Goal: Navigation & Orientation: Find specific page/section

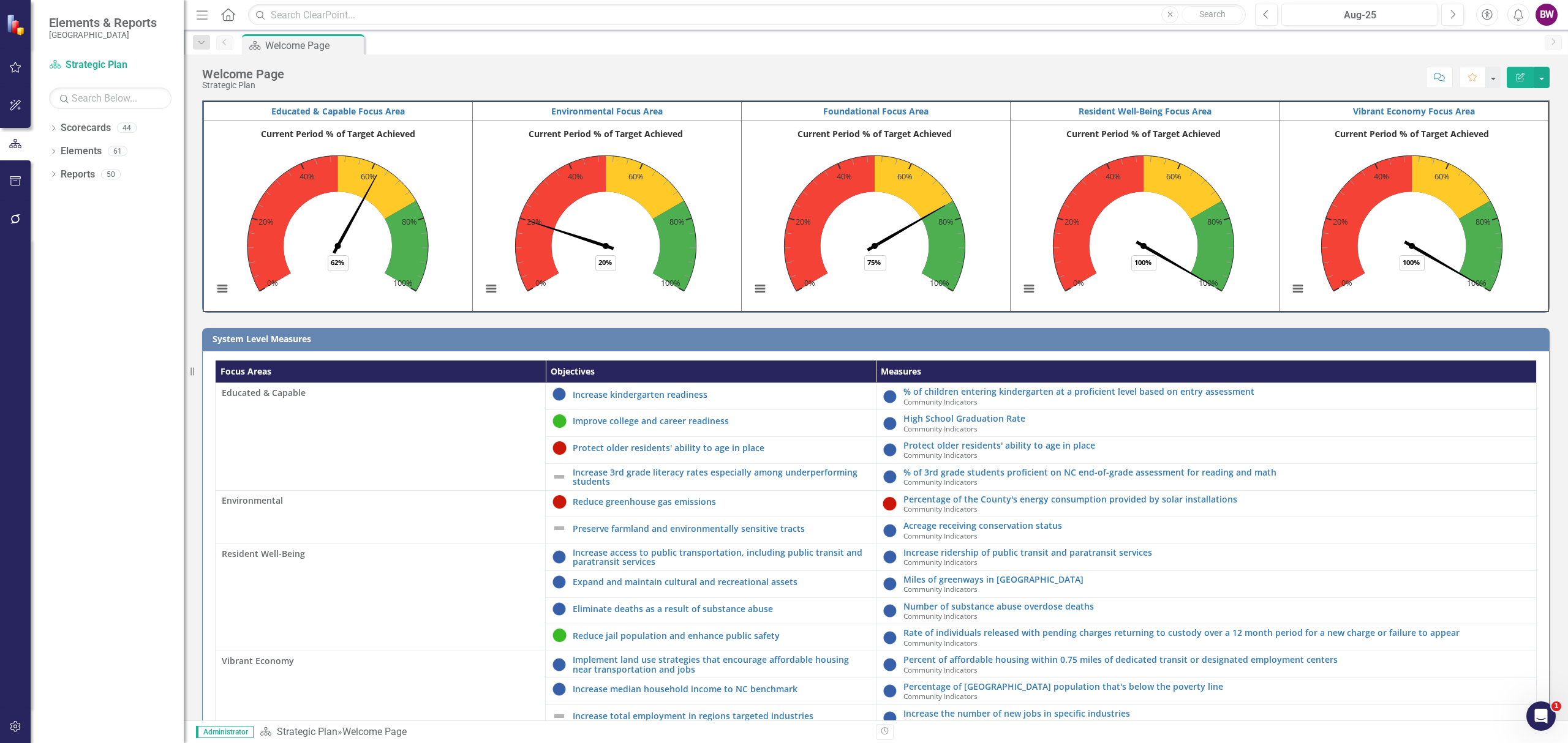
scroll to position [71, 0]
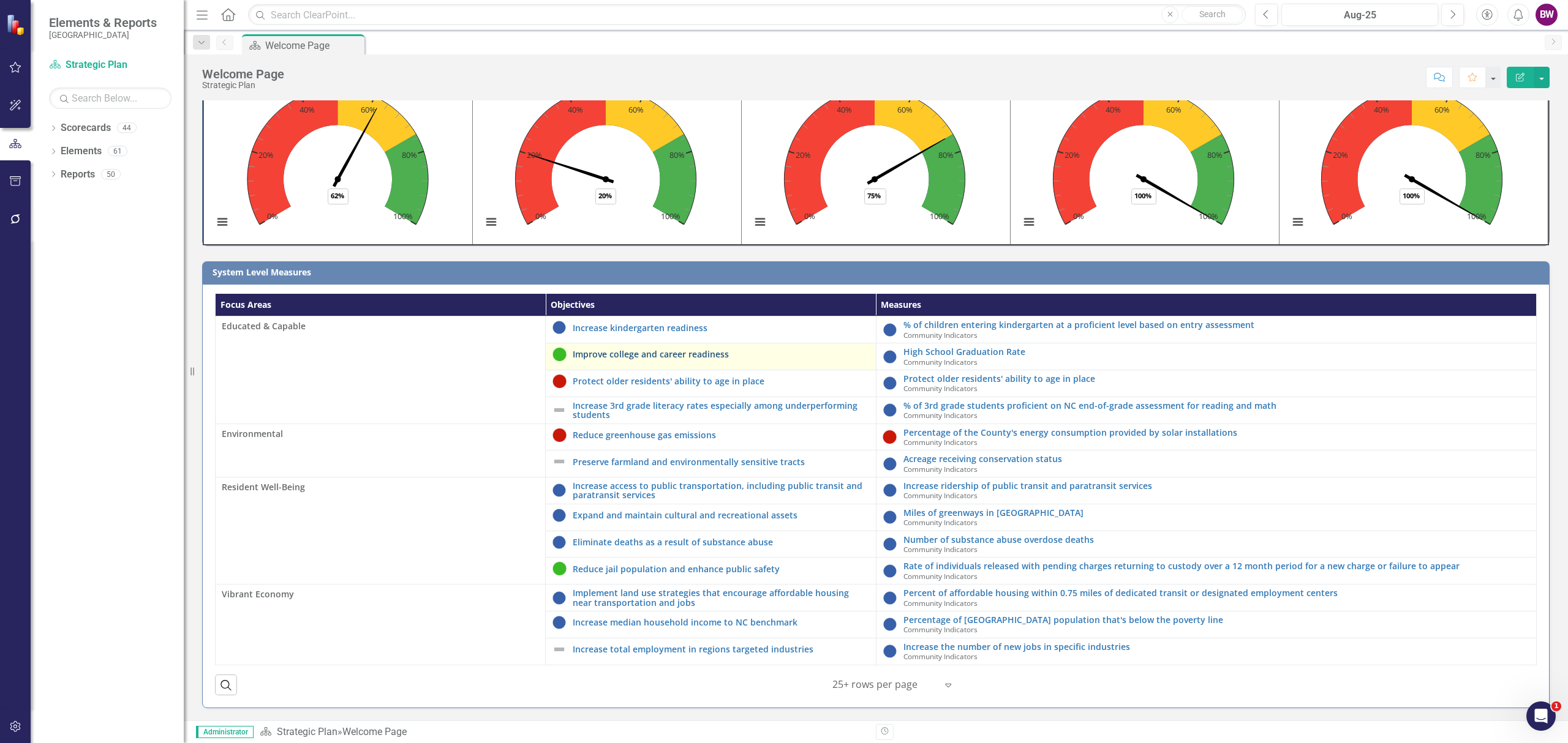
click at [675, 350] on link "Improve college and career readiness" at bounding box center [721, 354] width 296 height 9
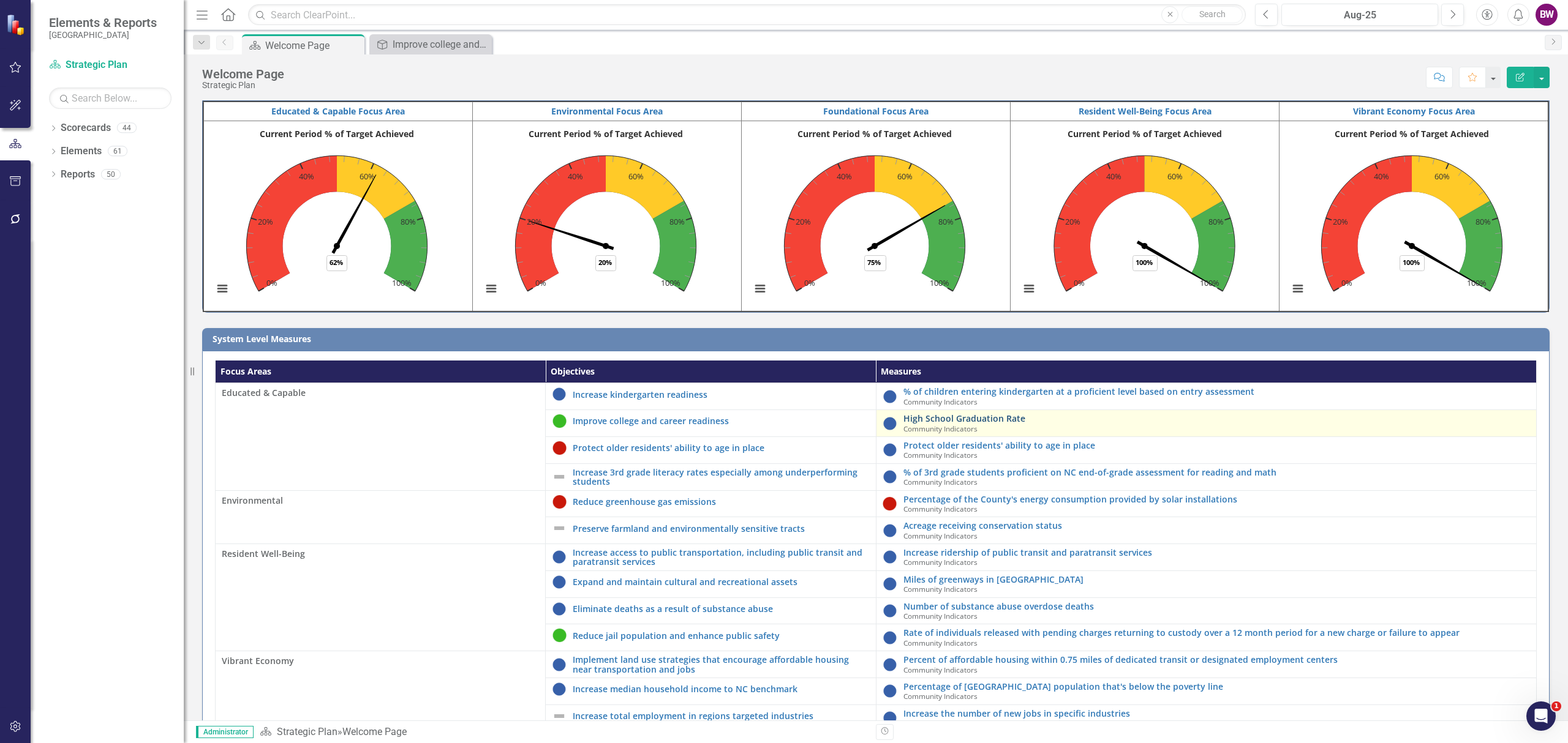
click at [977, 420] on link "High School Graduation Rate" at bounding box center [1217, 418] width 627 height 9
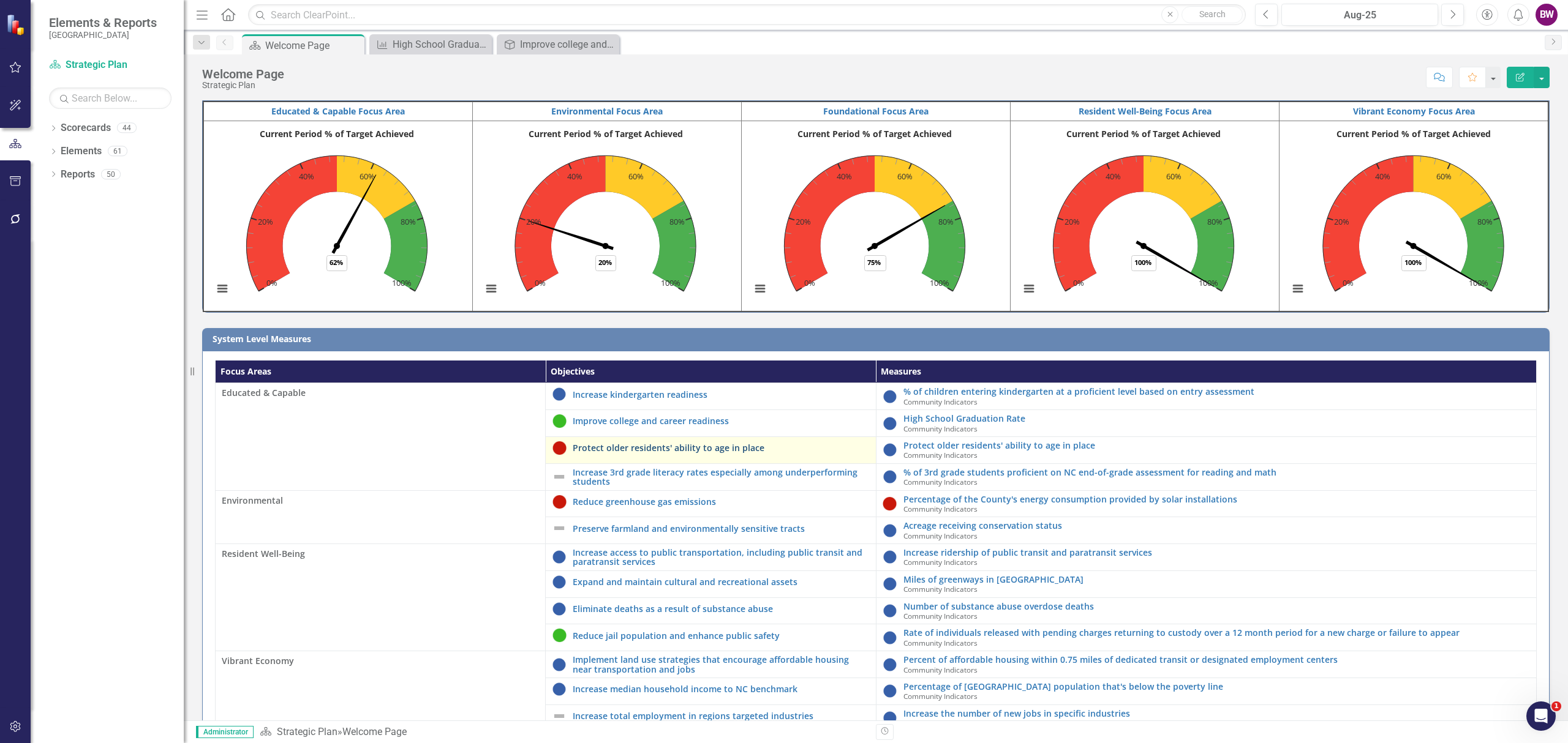
click at [709, 448] on link "Protect older residents' ability to age in place" at bounding box center [721, 447] width 296 height 9
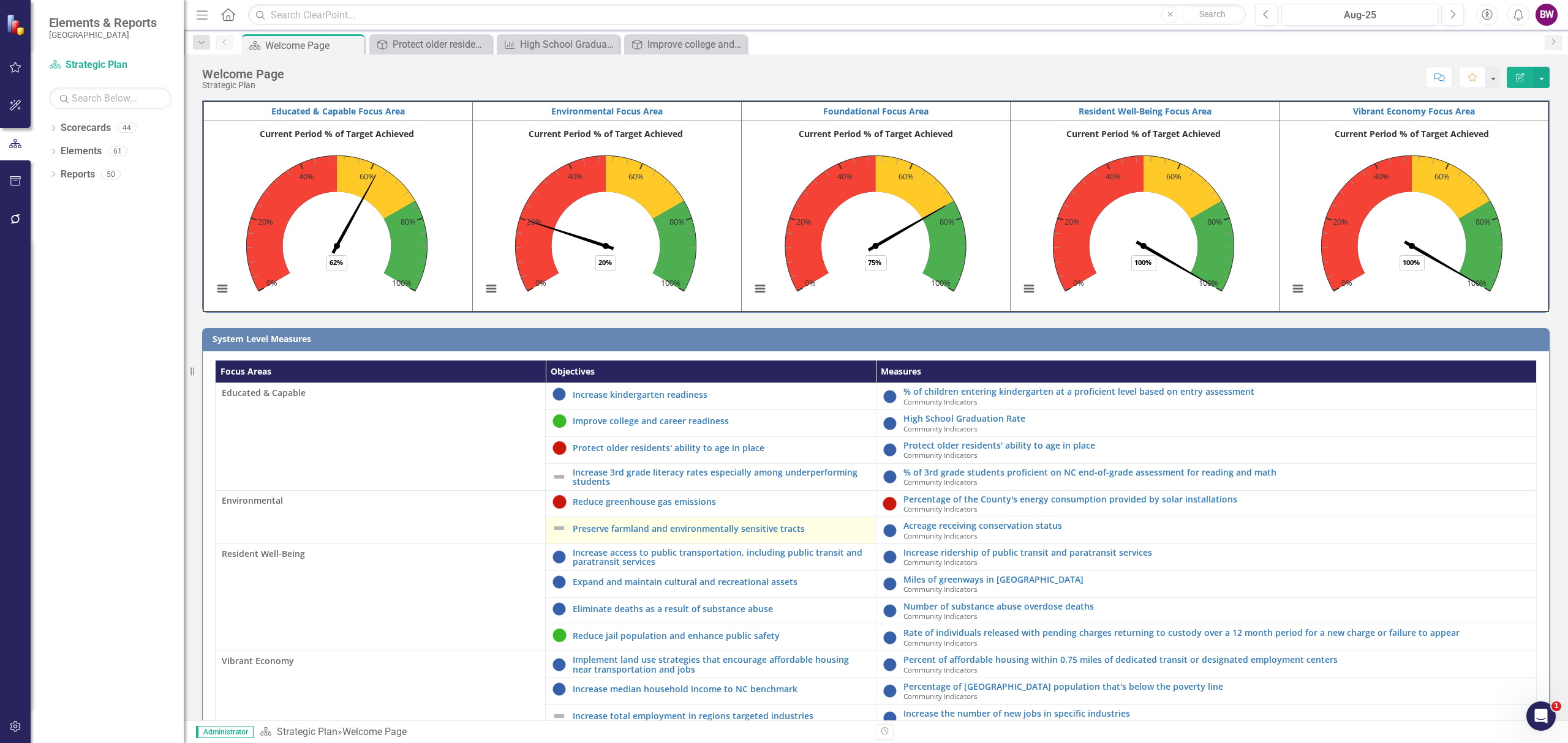
scroll to position [71, 0]
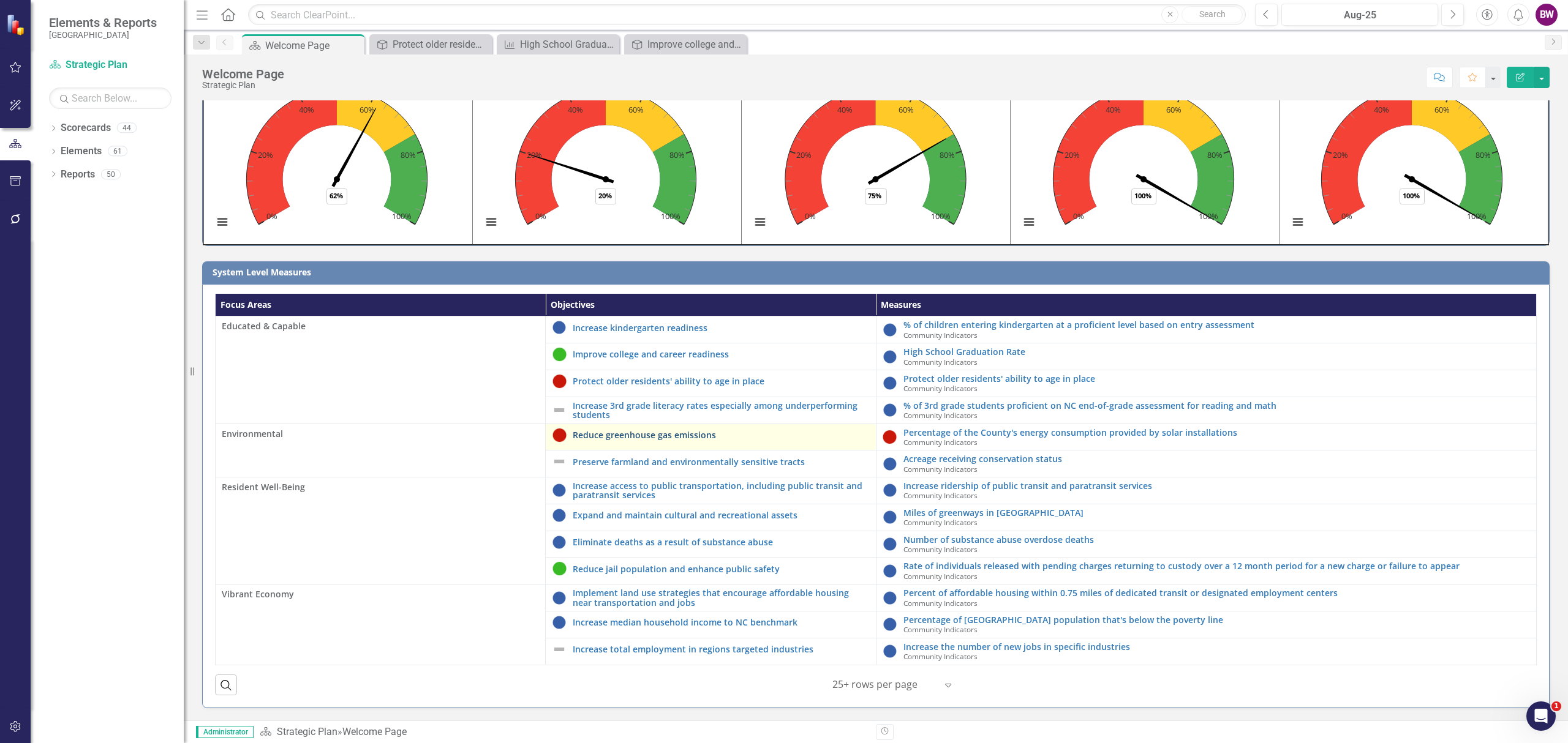
click at [673, 432] on link "Reduce greenhouse gas emissions" at bounding box center [721, 435] width 296 height 9
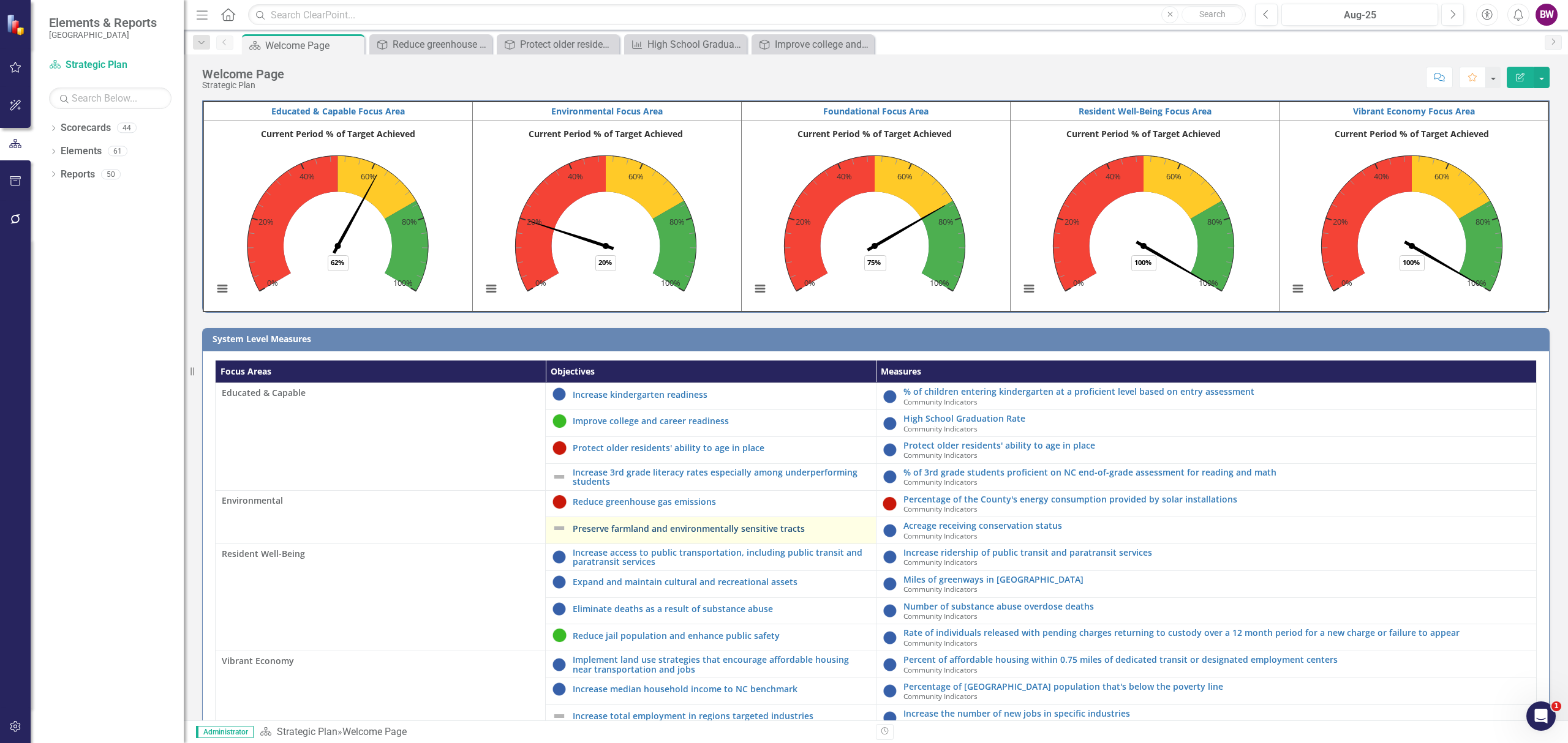
scroll to position [71, 0]
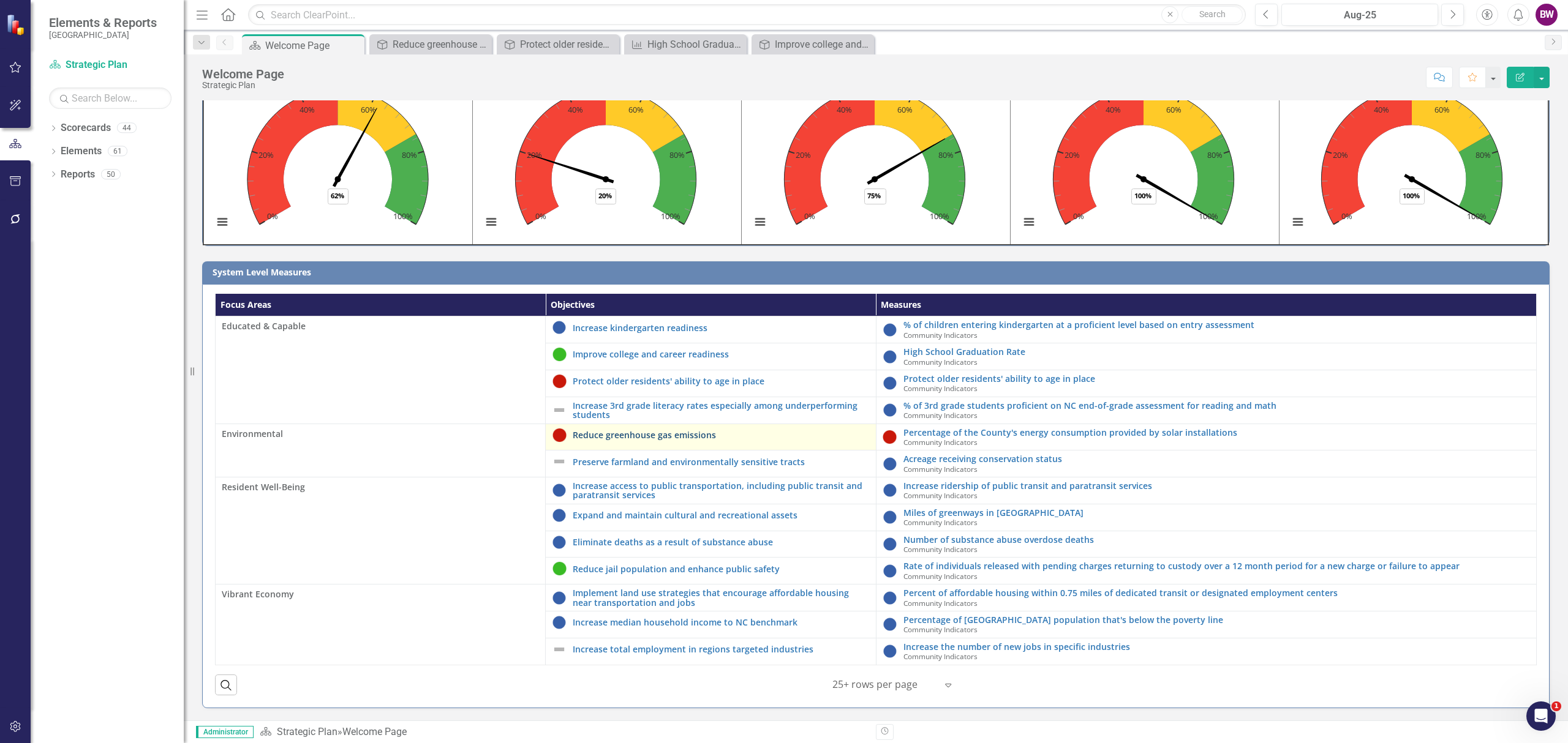
click at [665, 435] on link "Reduce greenhouse gas emissions" at bounding box center [721, 435] width 296 height 9
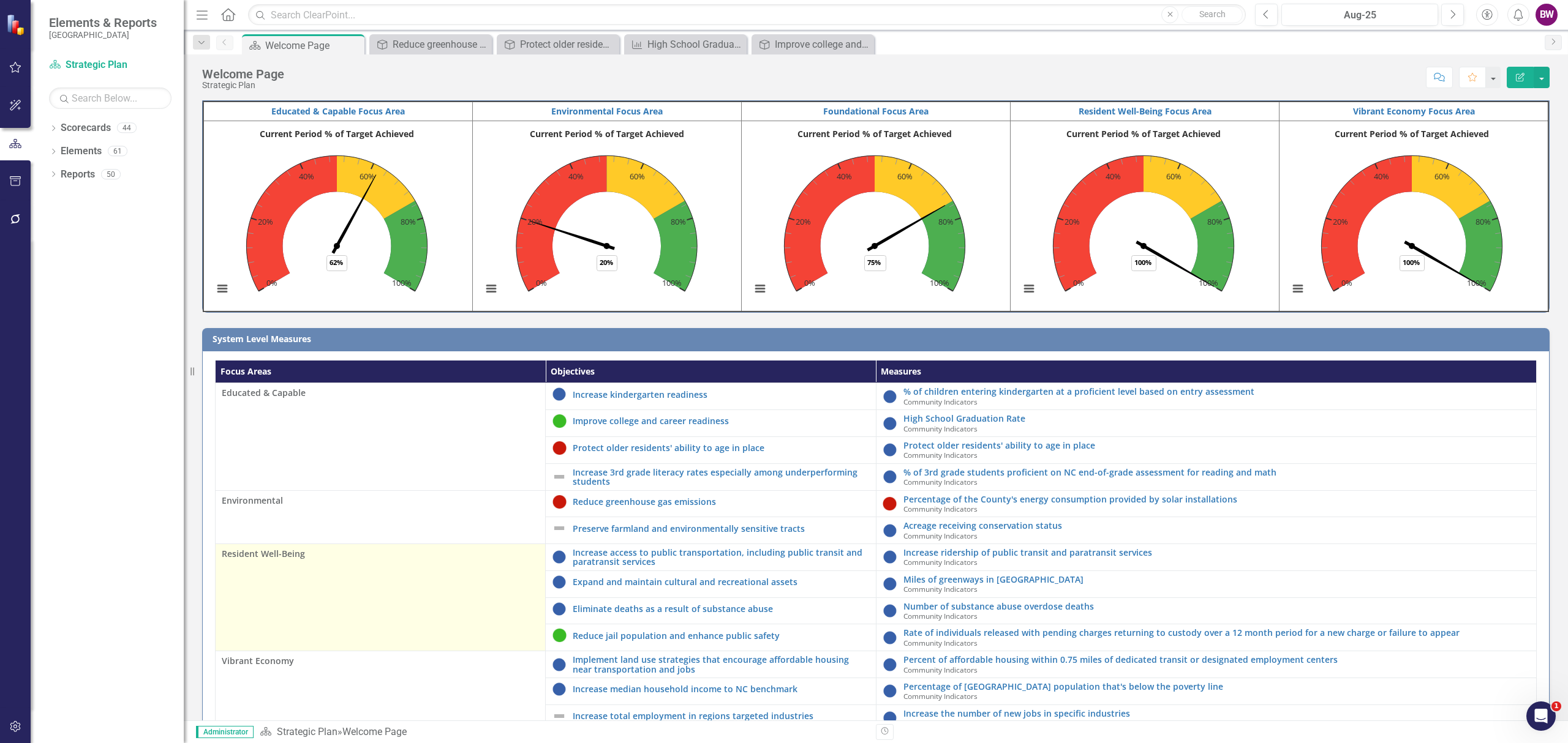
scroll to position [71, 0]
